Goal: Transaction & Acquisition: Purchase product/service

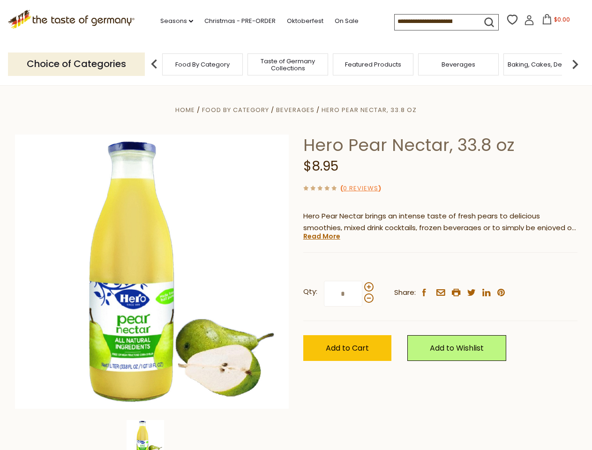
click at [296, 225] on div "Home Food By Category [GEOGRAPHIC_DATA] Hero Pear Nectar, 33.8 oz Hero Pear Nec…" at bounding box center [296, 284] width 576 height 361
click at [173, 21] on link "Seasons dropdown_arrow" at bounding box center [176, 21] width 33 height 10
click at [435, 22] on input at bounding box center [434, 21] width 79 height 13
click at [554, 22] on span "$0.00" at bounding box center [562, 19] width 16 height 8
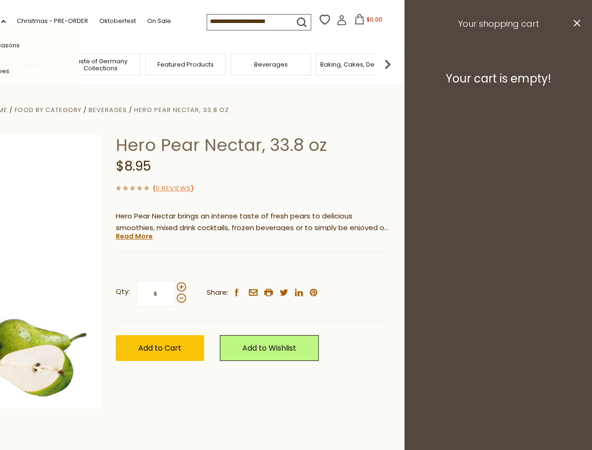
click at [79, 64] on div "All Seasons Recipes Game Day [DATE] [DATE] [DATE][PERSON_NAME] [DATE] Springfes…" at bounding box center [26, 224] width 106 height 397
click at [397, 64] on img at bounding box center [387, 64] width 19 height 19
click at [296, 268] on div "Qty: * Share: facebook email printer twitter linkedin pinterest" at bounding box center [253, 294] width 274 height 54
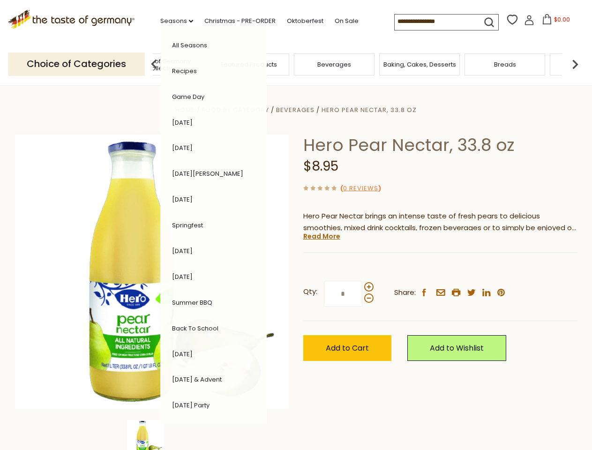
click at [152, 435] on div "Home Food By Category [GEOGRAPHIC_DATA] Hero Pear Nectar, 33.8 oz Hero Pear Nec…" at bounding box center [296, 284] width 576 height 361
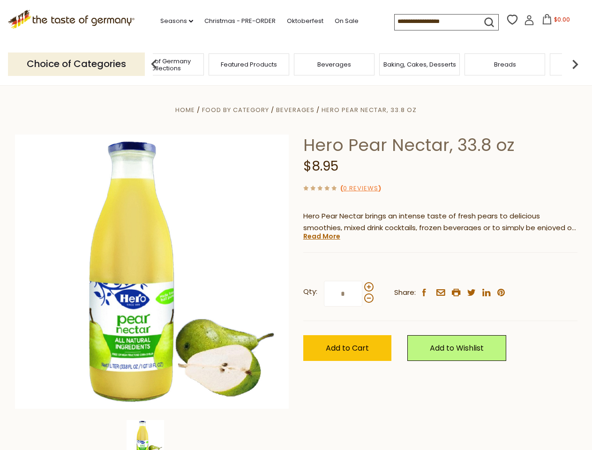
click at [152, 435] on img at bounding box center [145, 438] width 37 height 37
click at [321, 236] on link "Read More" at bounding box center [321, 235] width 37 height 9
